Goal: Find specific page/section: Find specific page/section

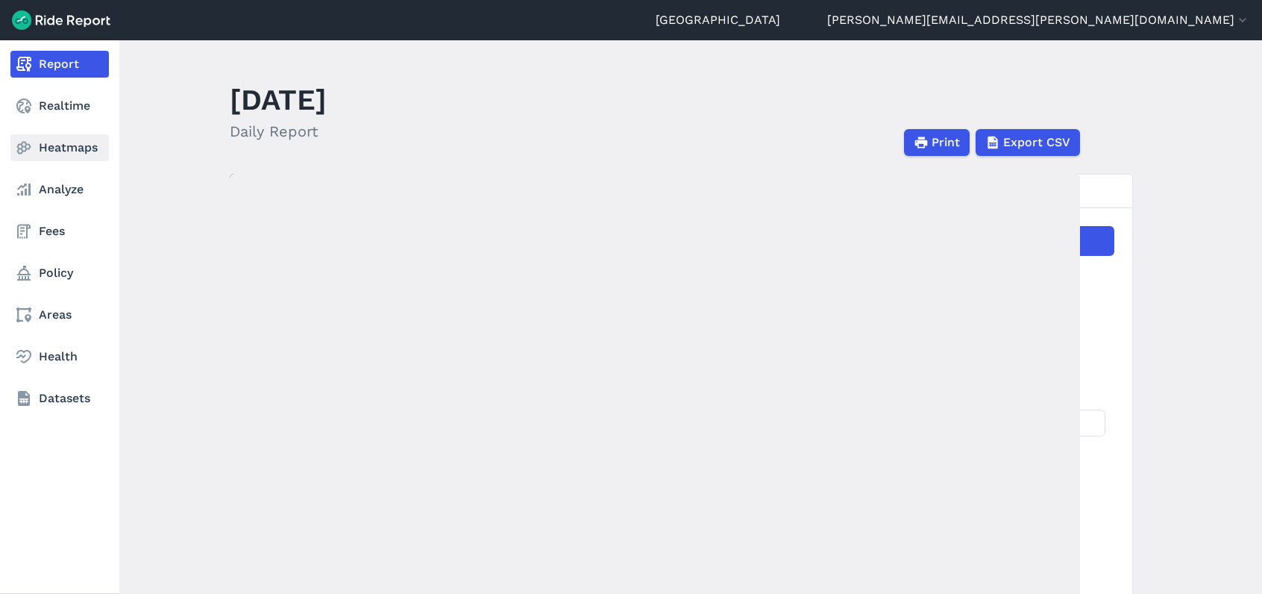
click at [67, 154] on link "Heatmaps" at bounding box center [59, 147] width 98 height 27
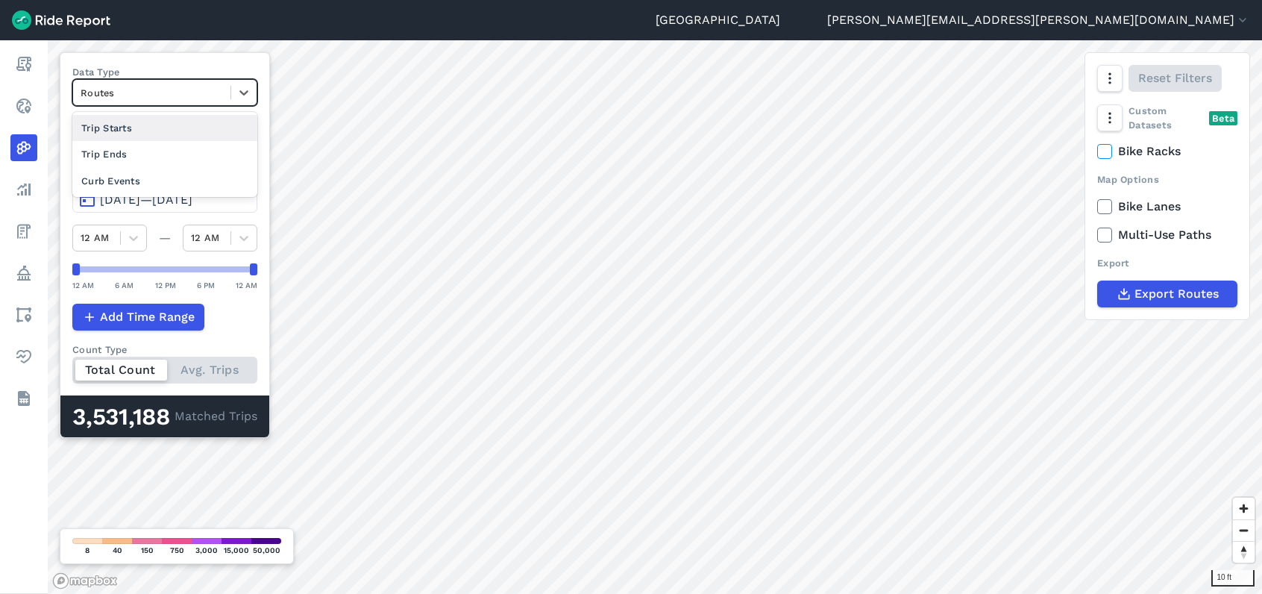
click at [110, 106] on div "Routes" at bounding box center [164, 92] width 185 height 27
click at [105, 172] on div "Curb Events" at bounding box center [164, 181] width 185 height 26
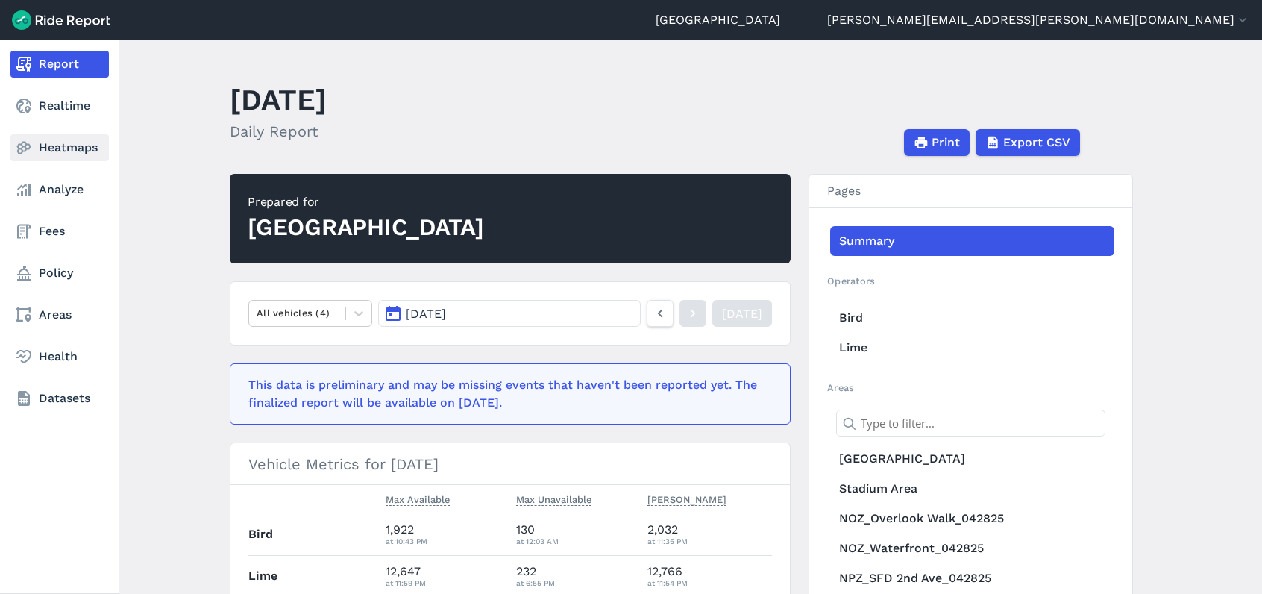
click at [45, 151] on link "Heatmaps" at bounding box center [59, 147] width 98 height 27
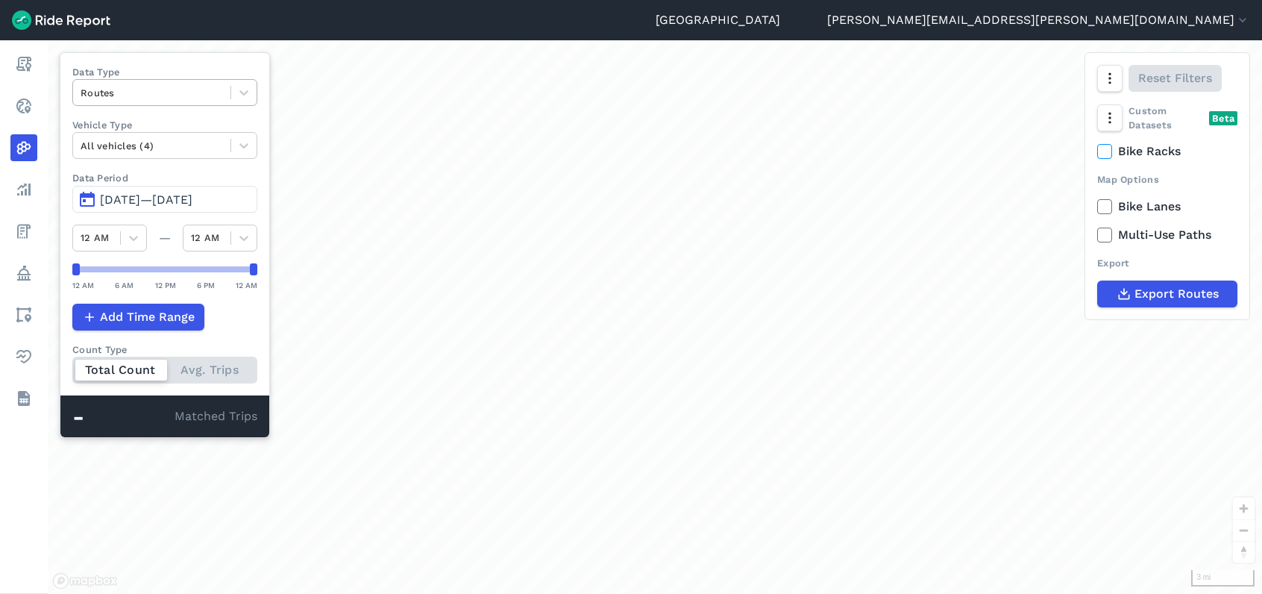
click at [104, 91] on div at bounding box center [152, 92] width 142 height 17
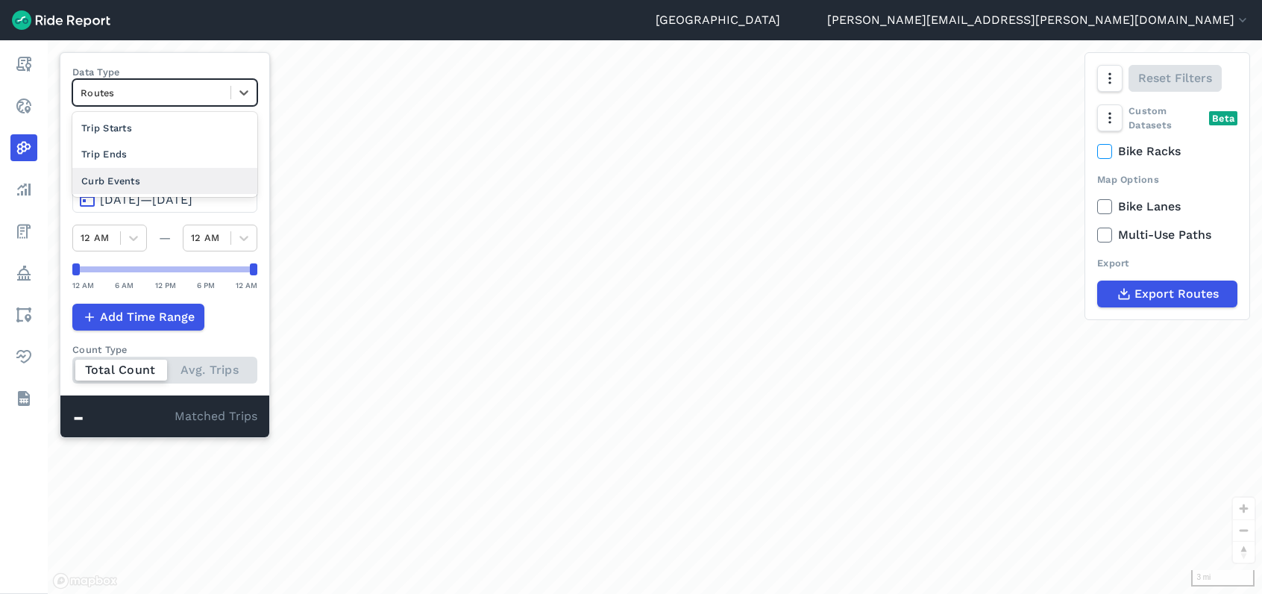
click at [107, 174] on div "Curb Events" at bounding box center [164, 181] width 185 height 26
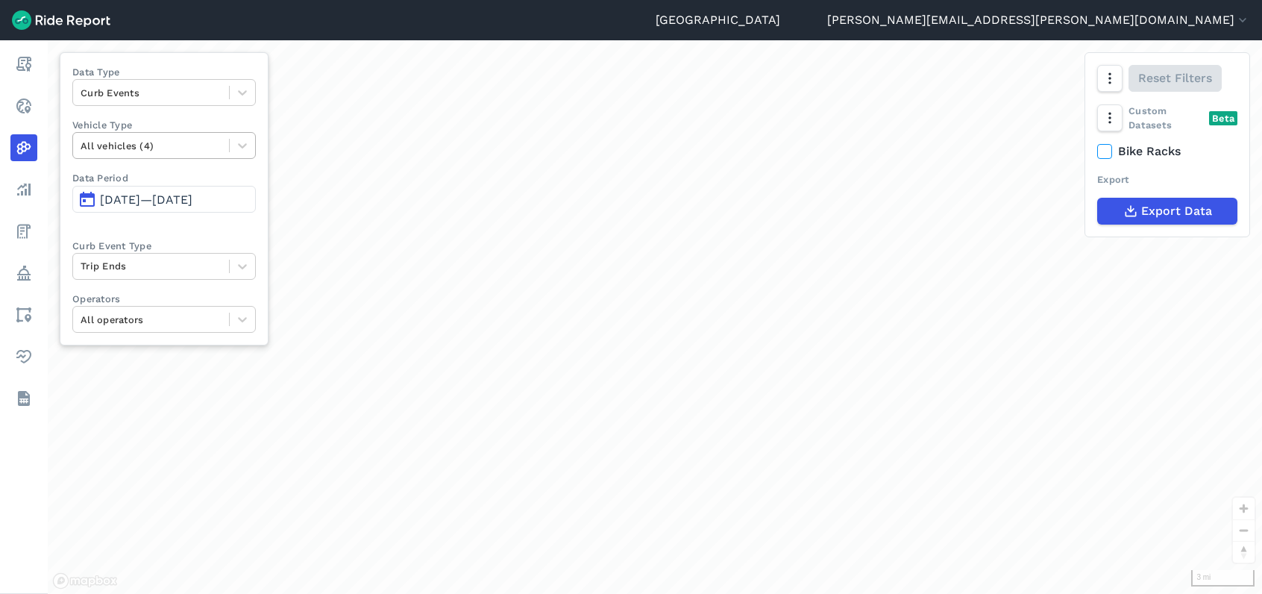
click at [160, 145] on div at bounding box center [151, 145] width 141 height 17
click at [204, 120] on label "Vehicle Type" at bounding box center [163, 125] width 183 height 14
click at [804, 593] on html "Seattle kim.pearson@seattle.gov Settings Terms Sign Out Report Realtime Heatmap…" at bounding box center [631, 297] width 1262 height 594
